Goal: Task Accomplishment & Management: Complete application form

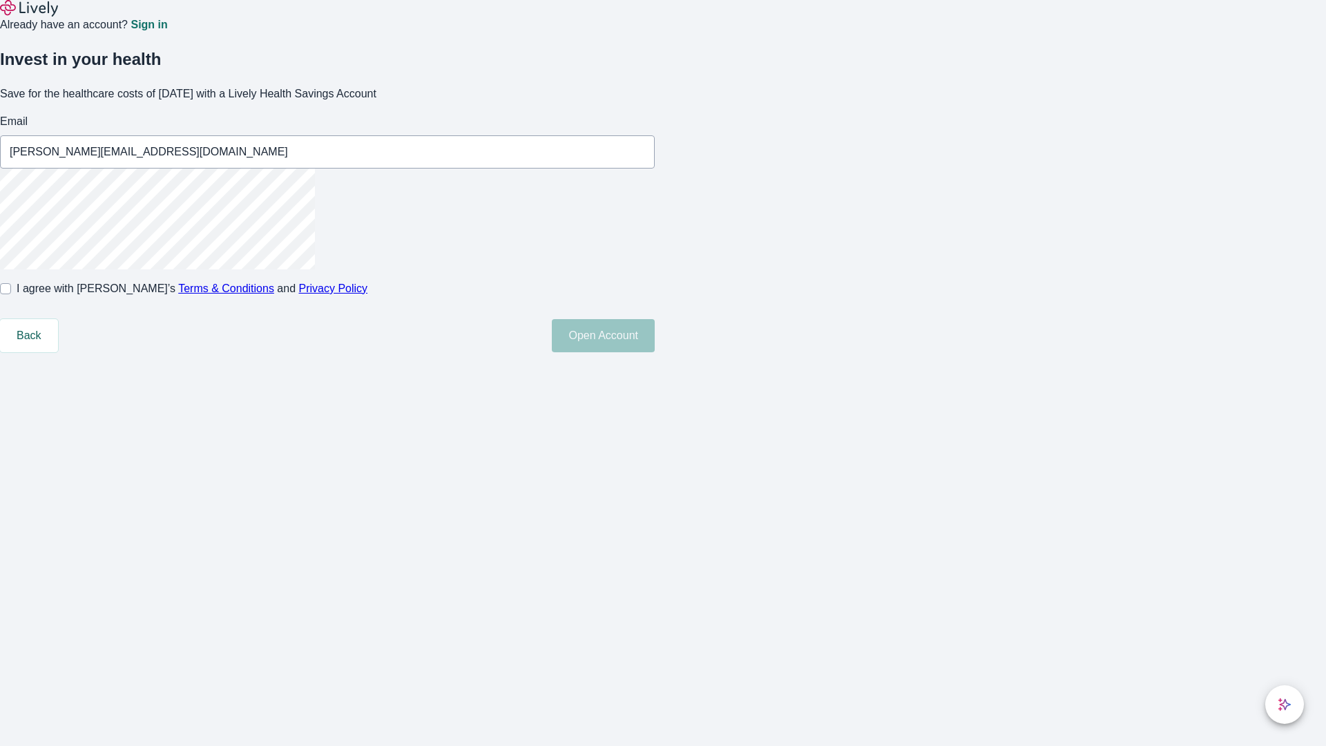
click at [11, 294] on input "I agree with Lively’s Terms & Conditions and Privacy Policy" at bounding box center [5, 288] width 11 height 11
checkbox input "true"
click at [655, 352] on button "Open Account" at bounding box center [603, 335] width 103 height 33
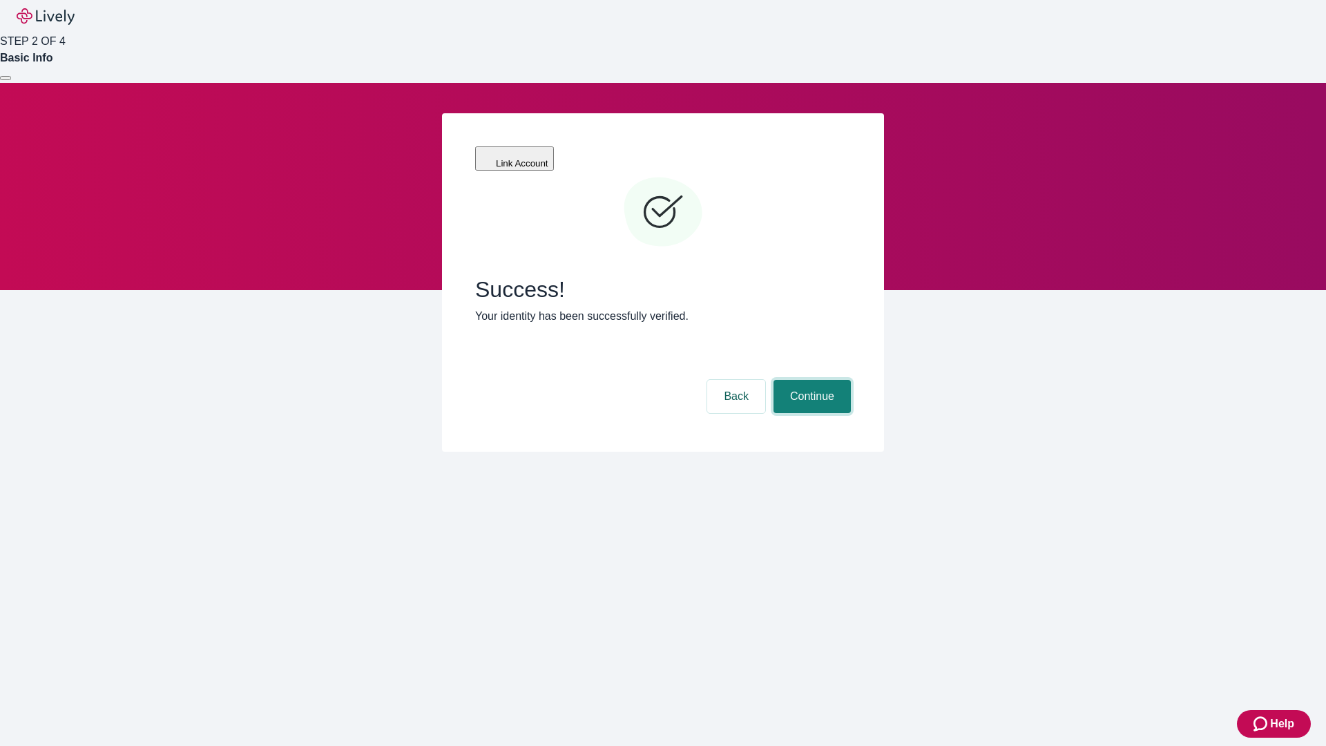
click at [810, 380] on button "Continue" at bounding box center [811, 396] width 77 height 33
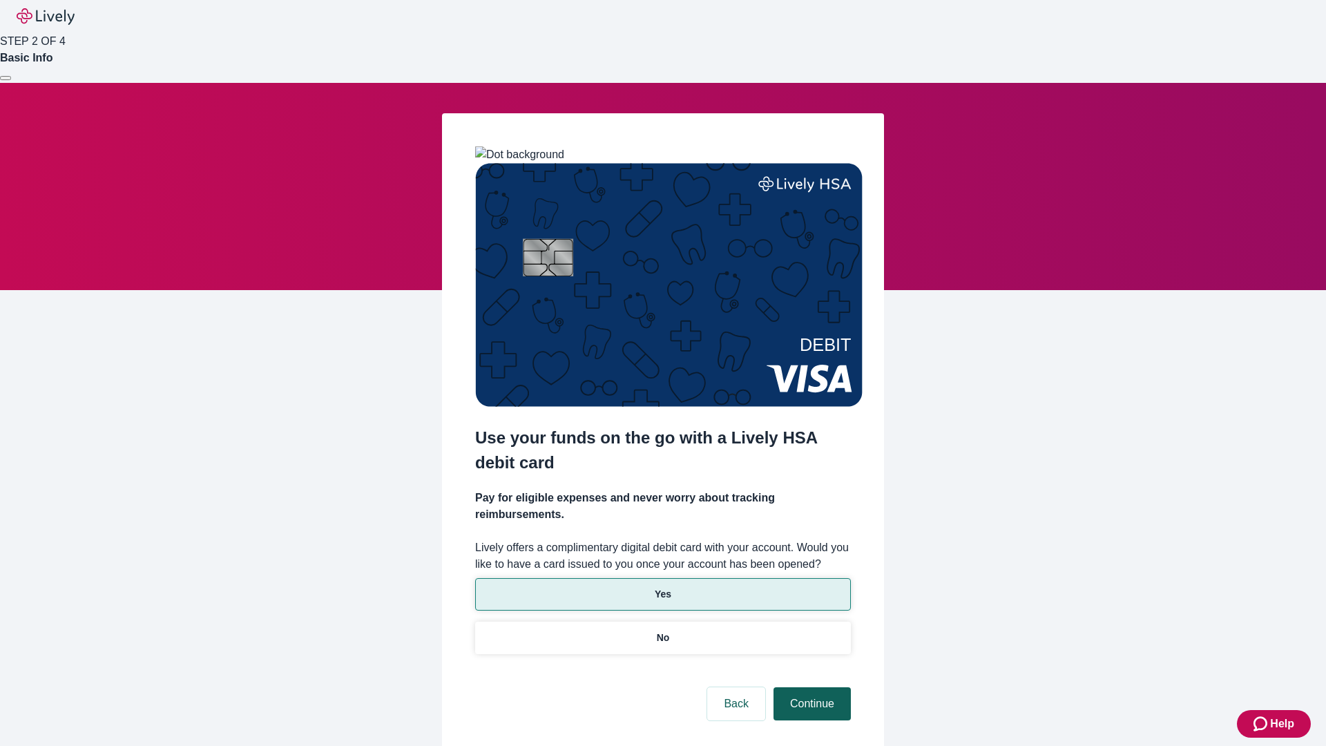
click at [662, 587] on p "Yes" at bounding box center [663, 594] width 17 height 15
click at [810, 687] on button "Continue" at bounding box center [811, 703] width 77 height 33
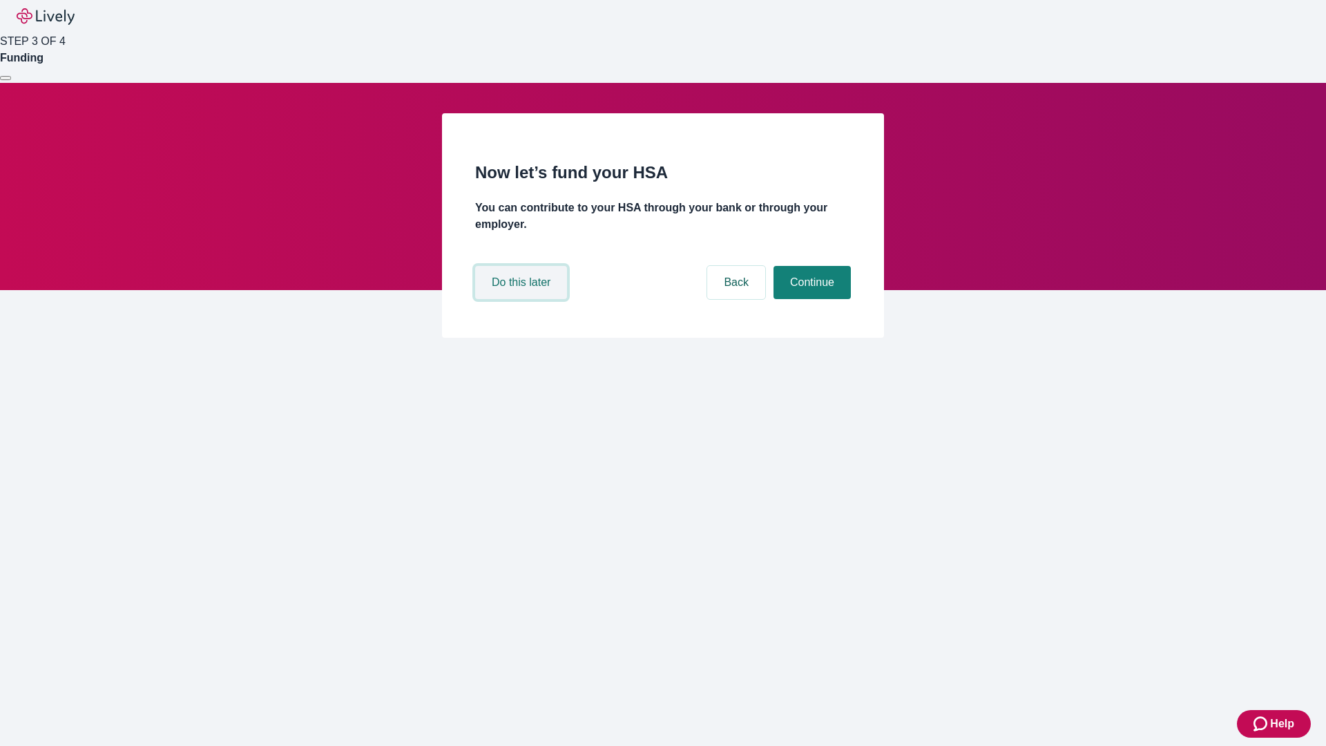
click at [523, 299] on button "Do this later" at bounding box center [521, 282] width 92 height 33
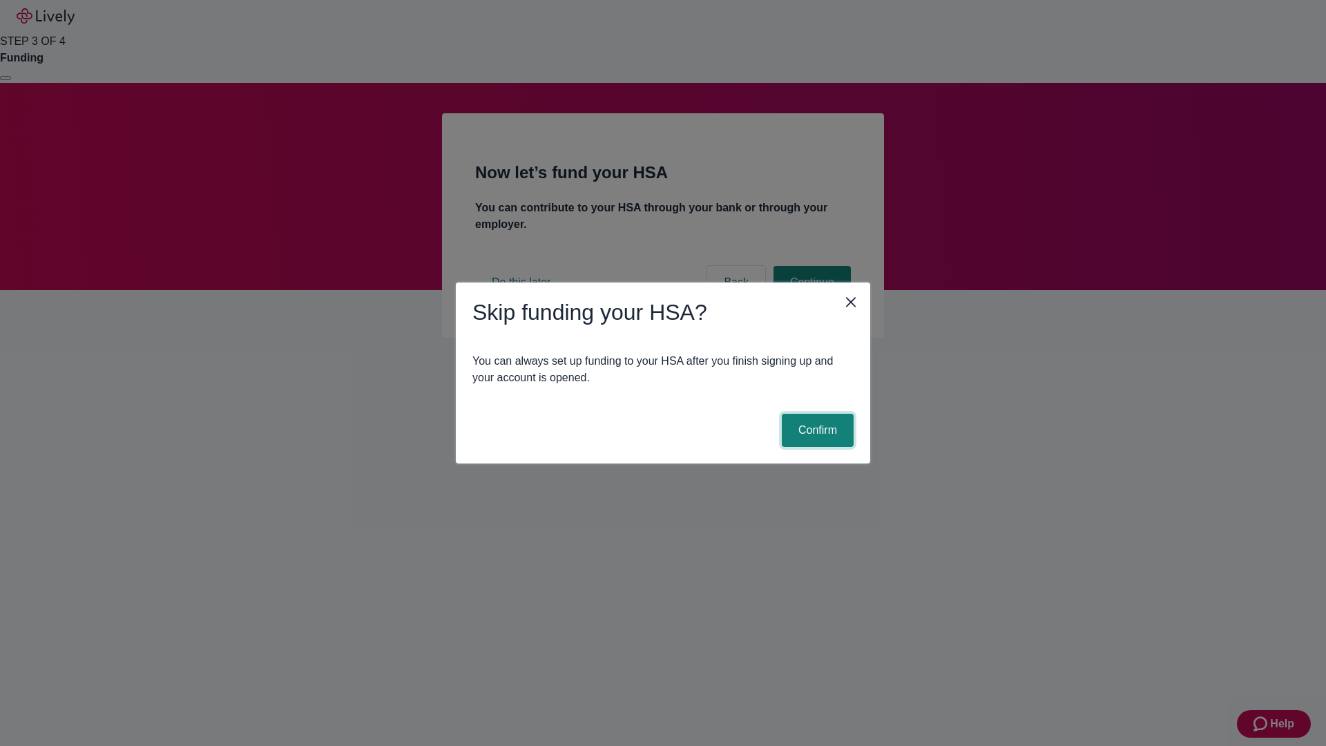
click at [815, 430] on button "Confirm" at bounding box center [818, 430] width 72 height 33
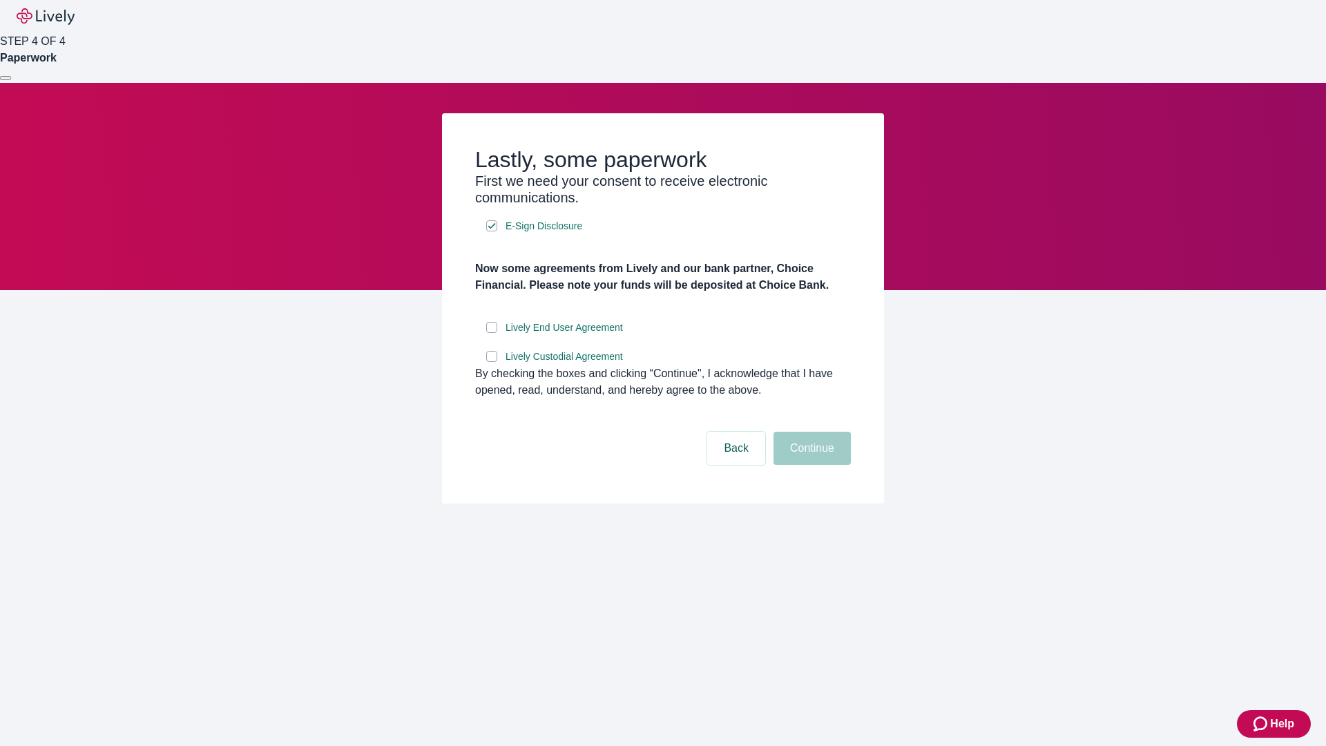
click at [492, 333] on input "Lively End User Agreement" at bounding box center [491, 327] width 11 height 11
checkbox input "true"
click at [492, 362] on input "Lively Custodial Agreement" at bounding box center [491, 356] width 11 height 11
checkbox input "true"
click at [810, 465] on button "Continue" at bounding box center [811, 448] width 77 height 33
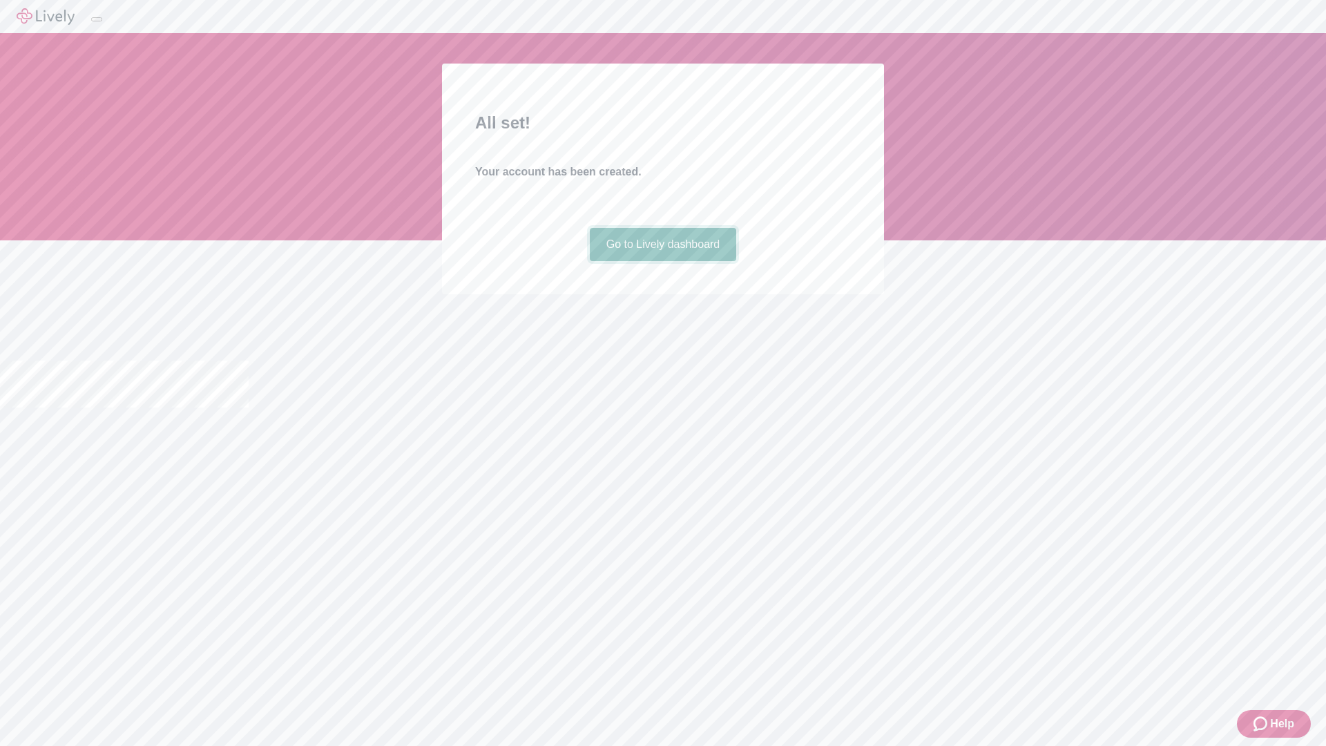
click at [662, 261] on link "Go to Lively dashboard" at bounding box center [663, 244] width 147 height 33
